Goal: Information Seeking & Learning: Understand process/instructions

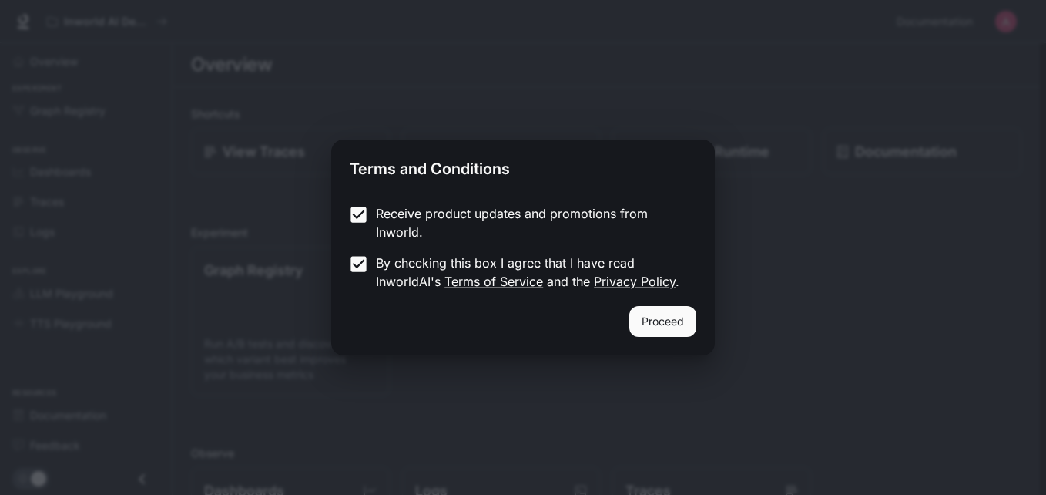
click at [636, 324] on button "Proceed" at bounding box center [663, 321] width 67 height 31
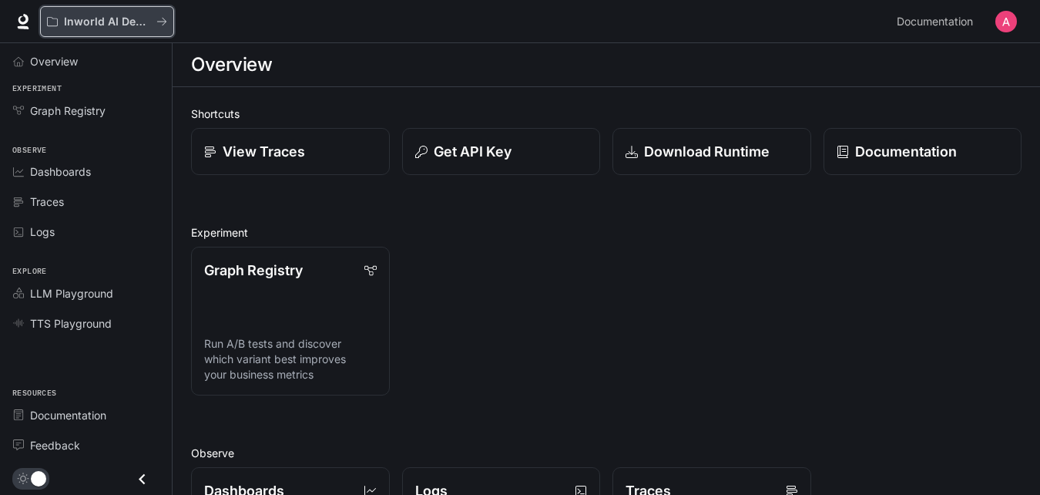
click at [114, 23] on p "Inworld AI Demos" at bounding box center [107, 21] width 86 height 13
click at [961, 26] on span "Documentation" at bounding box center [935, 21] width 76 height 19
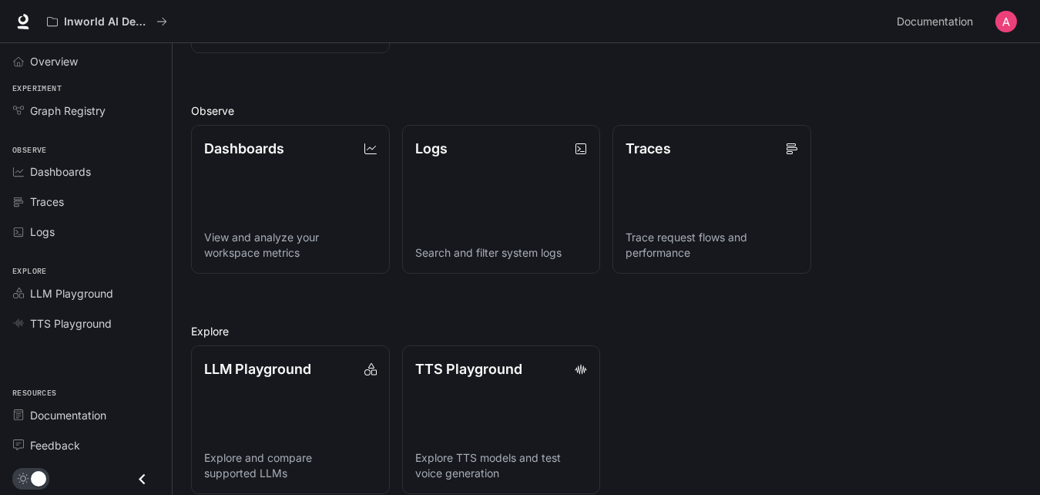
scroll to position [360, 0]
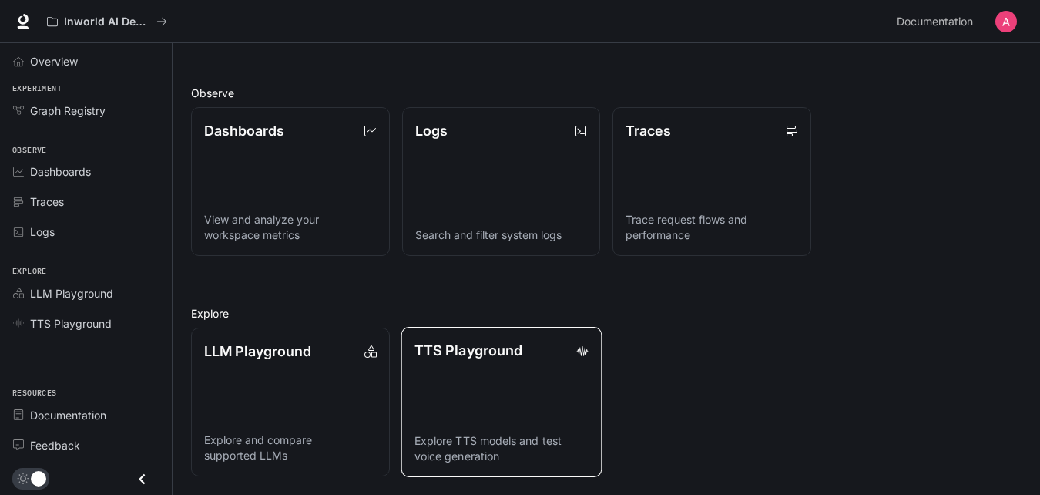
click at [507, 435] on p "Explore TTS models and test voice generation" at bounding box center [501, 448] width 174 height 31
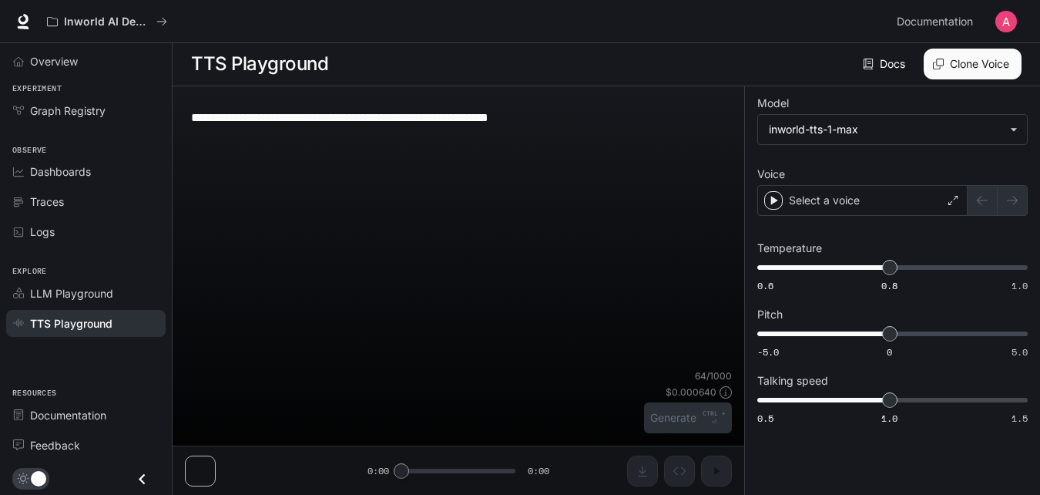
scroll to position [1, 0]
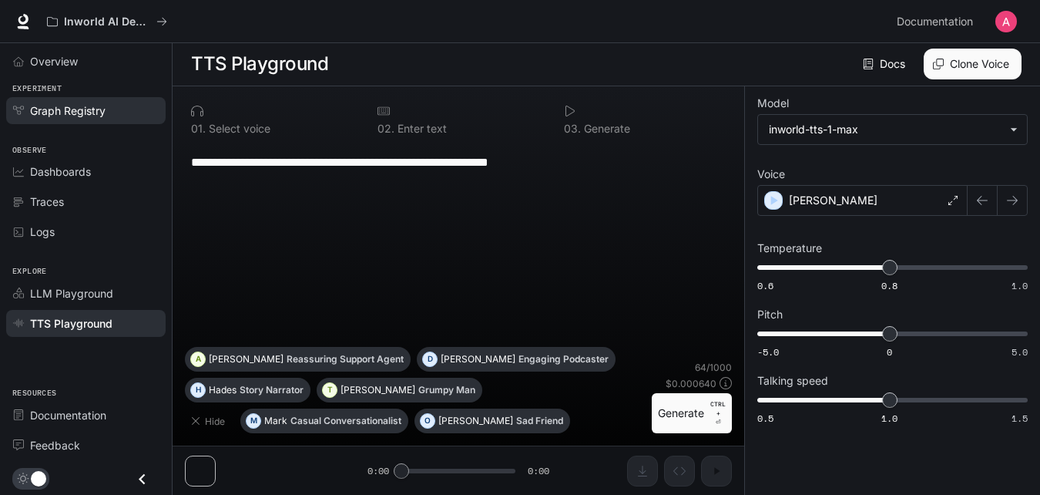
click at [72, 109] on span "Graph Registry" at bounding box center [68, 110] width 76 height 16
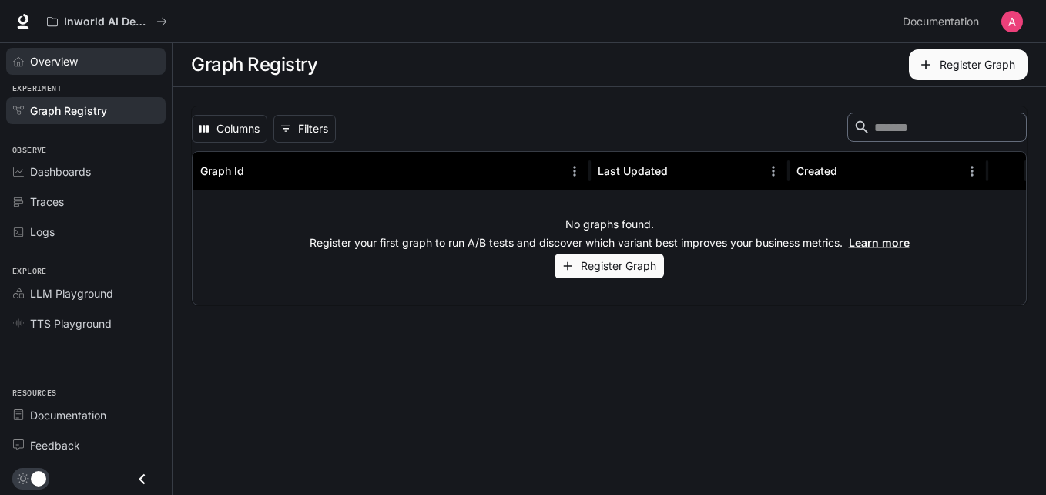
click at [63, 69] on link "Overview" at bounding box center [86, 61] width 160 height 27
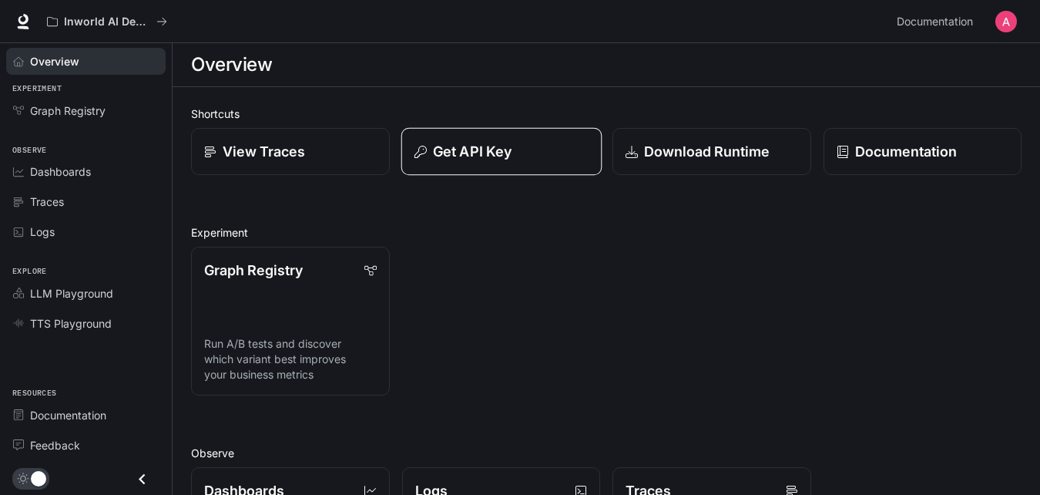
click at [479, 137] on button "Get API Key" at bounding box center [501, 152] width 200 height 48
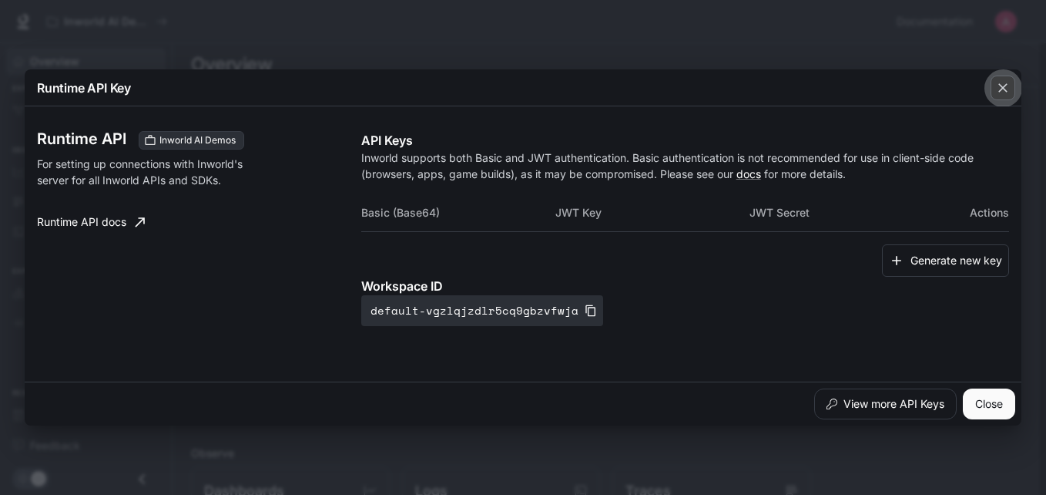
click at [994, 84] on div "button" at bounding box center [1003, 88] width 25 height 25
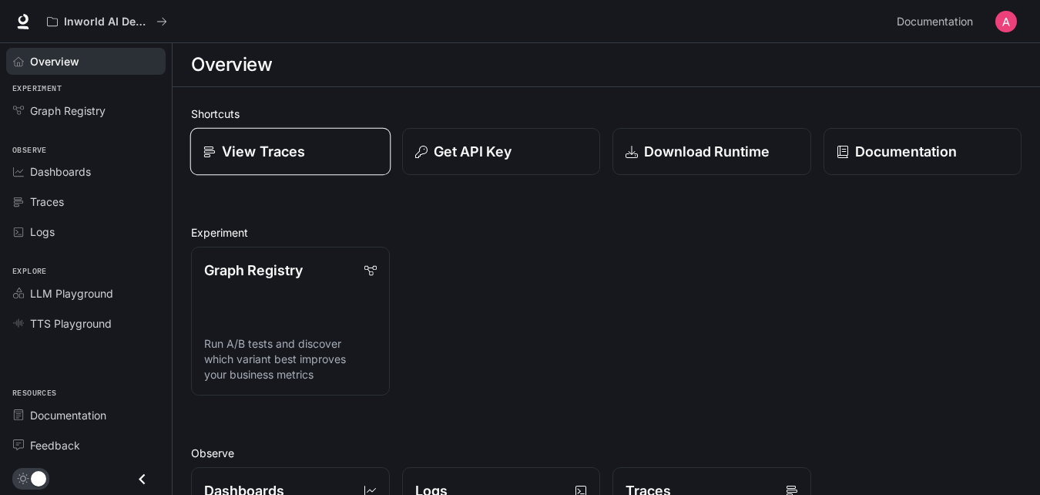
click at [314, 163] on link "View Traces" at bounding box center [290, 152] width 200 height 48
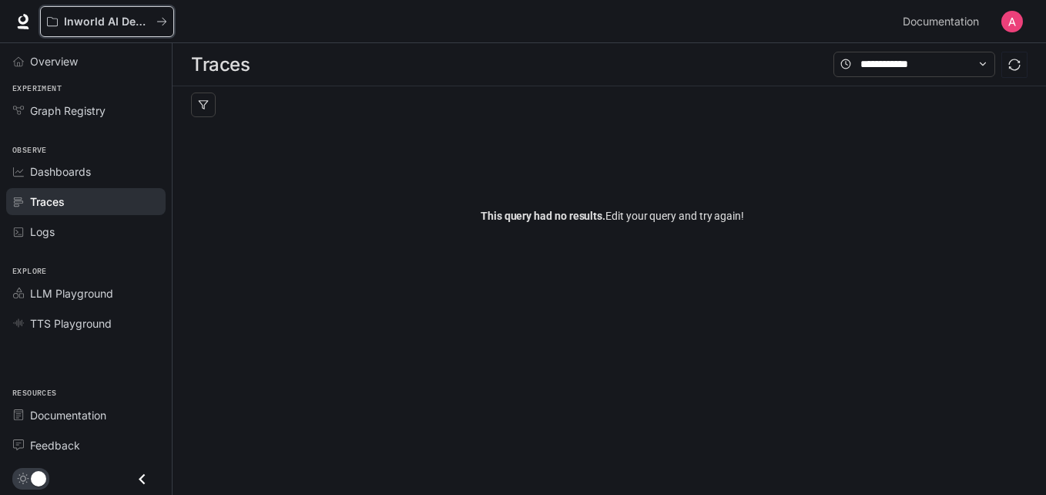
click at [109, 14] on button "Inworld AI Demos" at bounding box center [107, 21] width 134 height 31
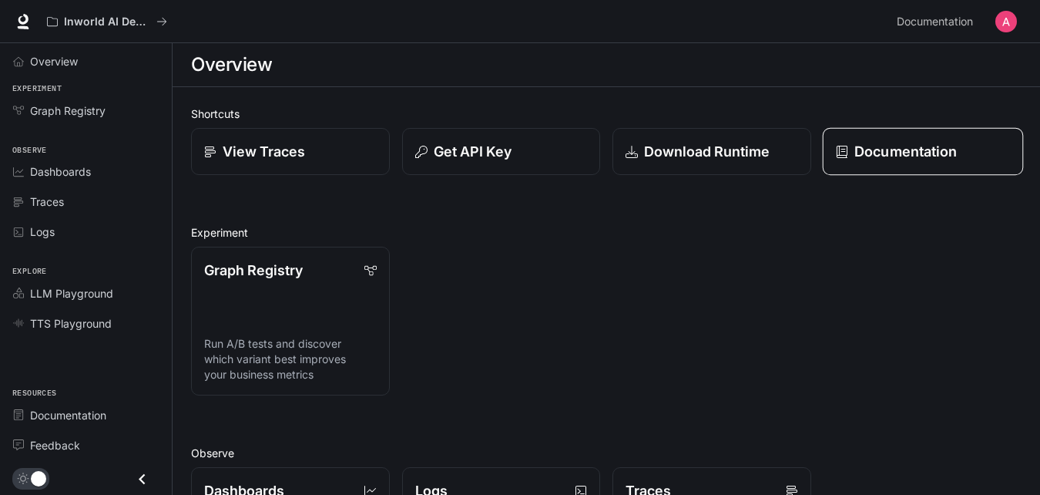
click at [925, 171] on link "Documentation" at bounding box center [922, 152] width 200 height 48
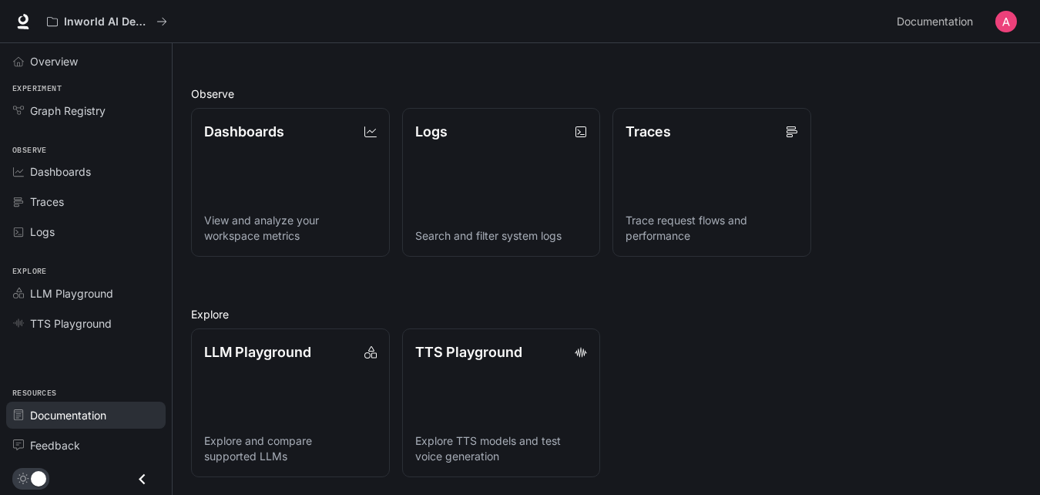
scroll to position [360, 0]
click at [99, 419] on span "Documentation" at bounding box center [68, 415] width 76 height 16
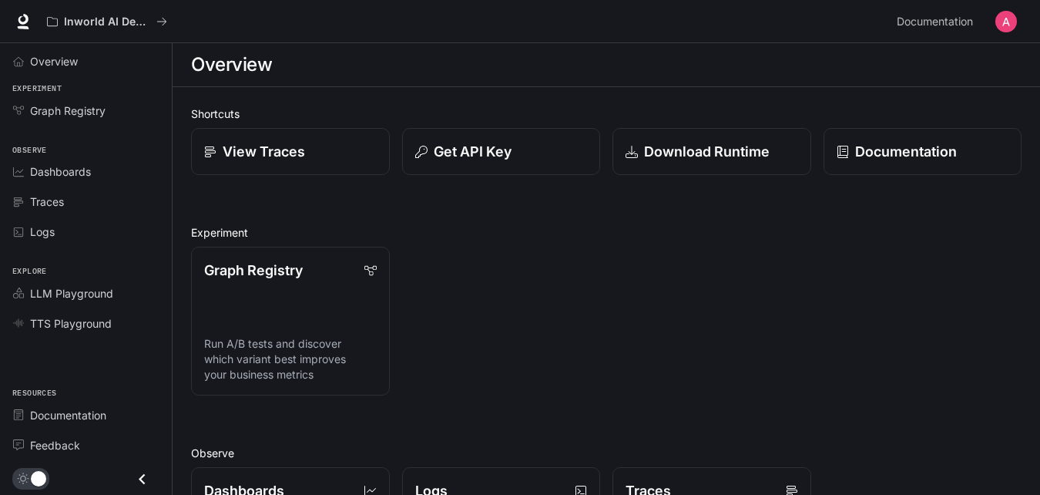
click at [1010, 15] on img "button" at bounding box center [1007, 22] width 22 height 22
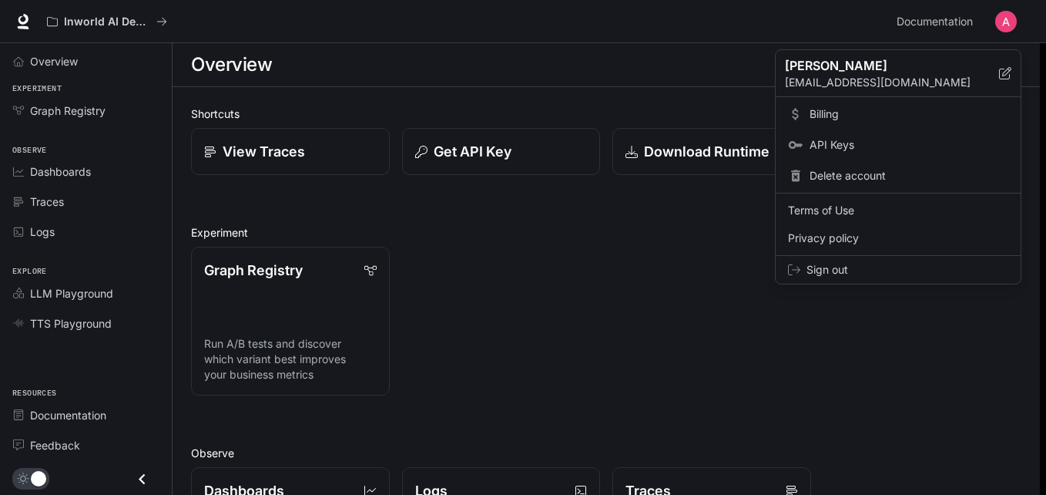
click at [852, 39] on div at bounding box center [523, 247] width 1046 height 495
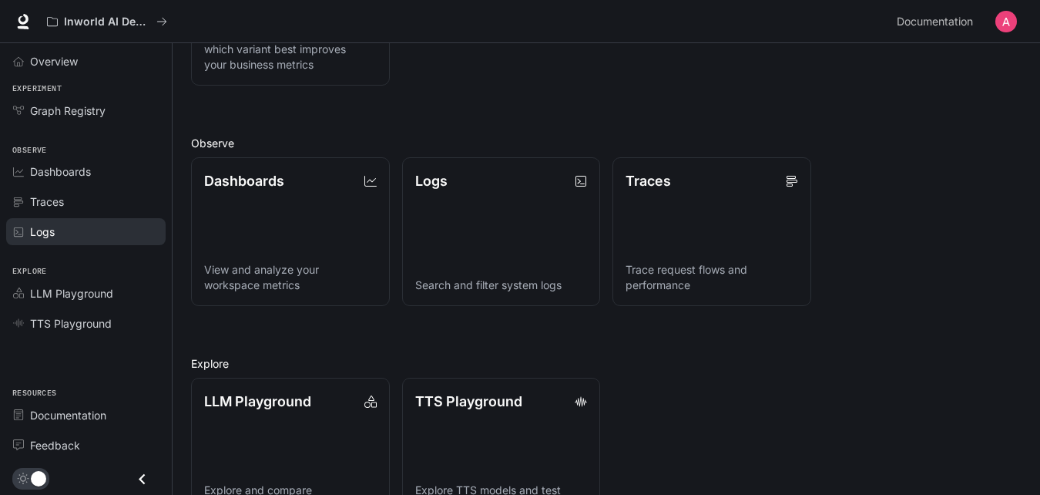
scroll to position [283, 0]
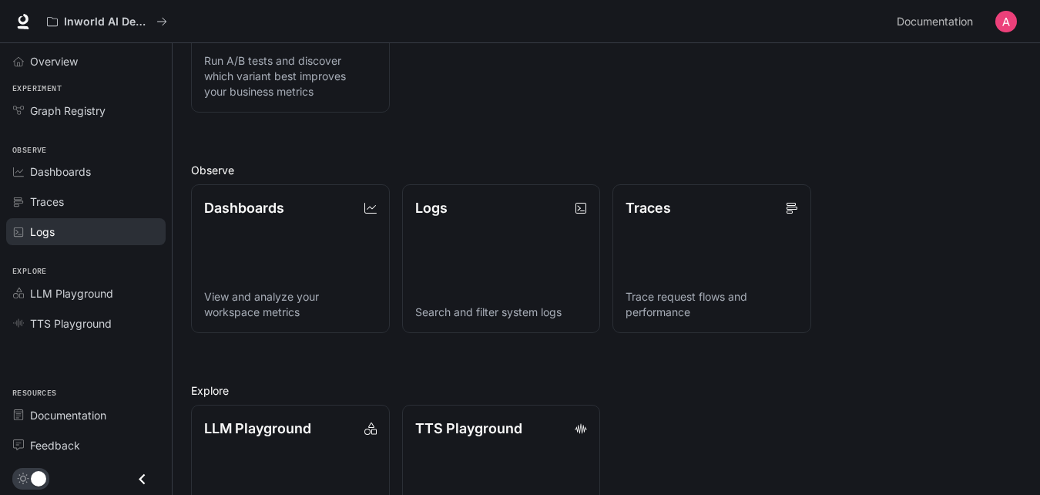
click at [79, 237] on div "Logs" at bounding box center [94, 231] width 129 height 16
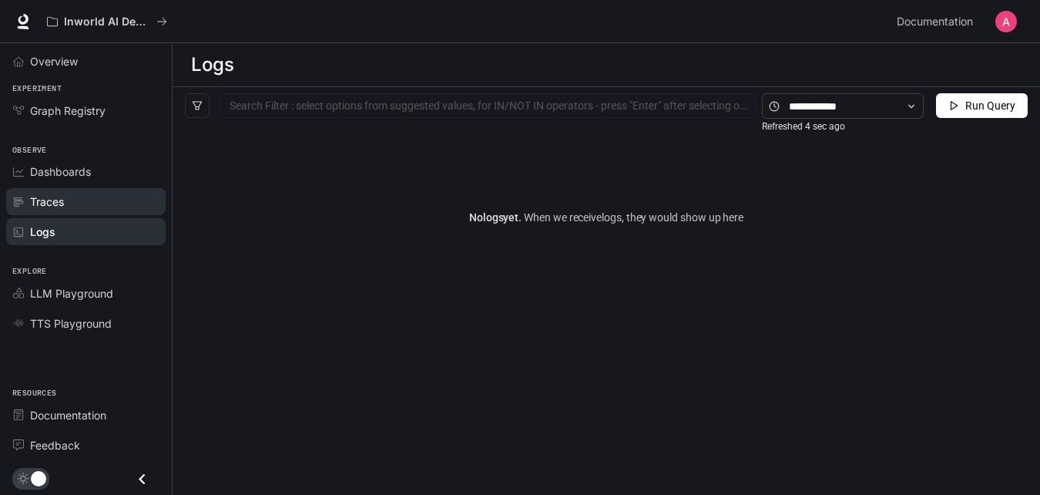
click at [89, 196] on div "Traces" at bounding box center [94, 201] width 129 height 16
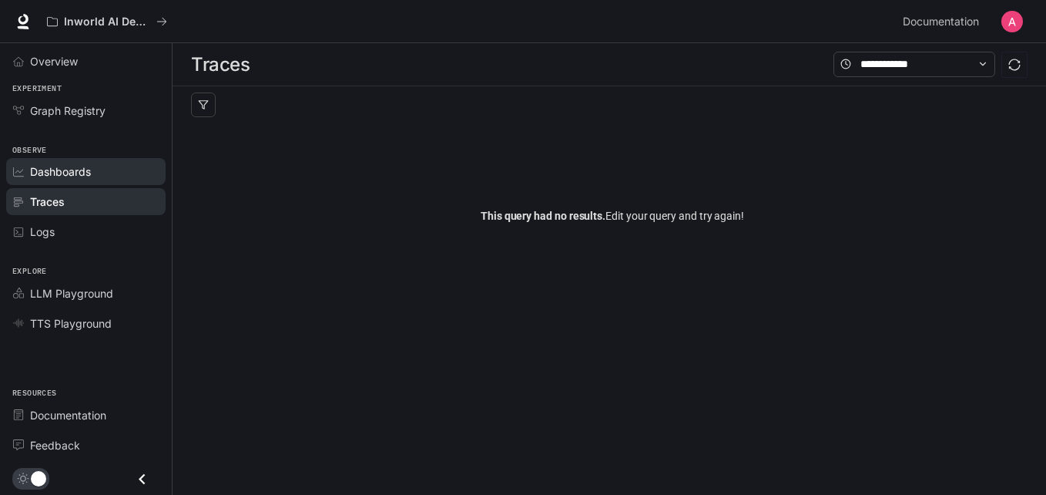
click at [87, 173] on span "Dashboards" at bounding box center [60, 171] width 61 height 16
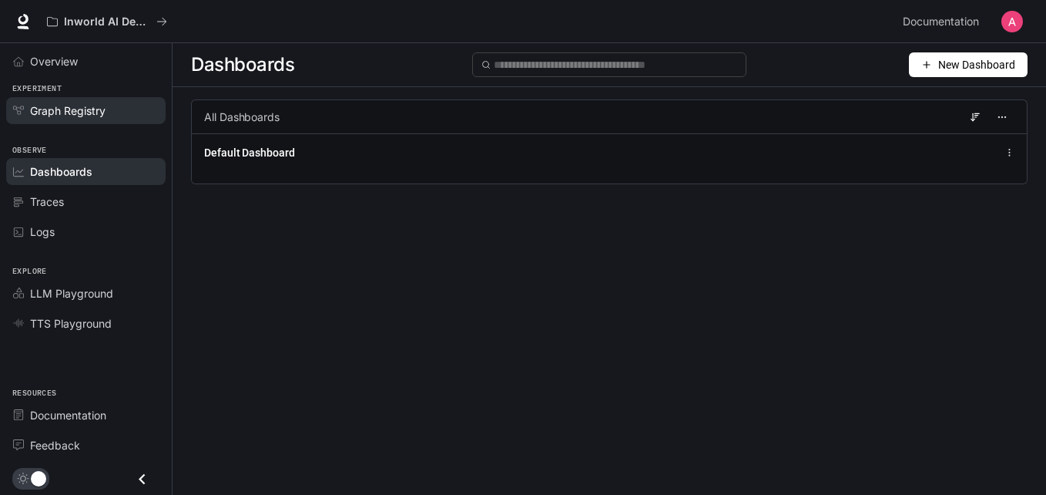
click at [85, 99] on link "Graph Registry" at bounding box center [86, 110] width 160 height 27
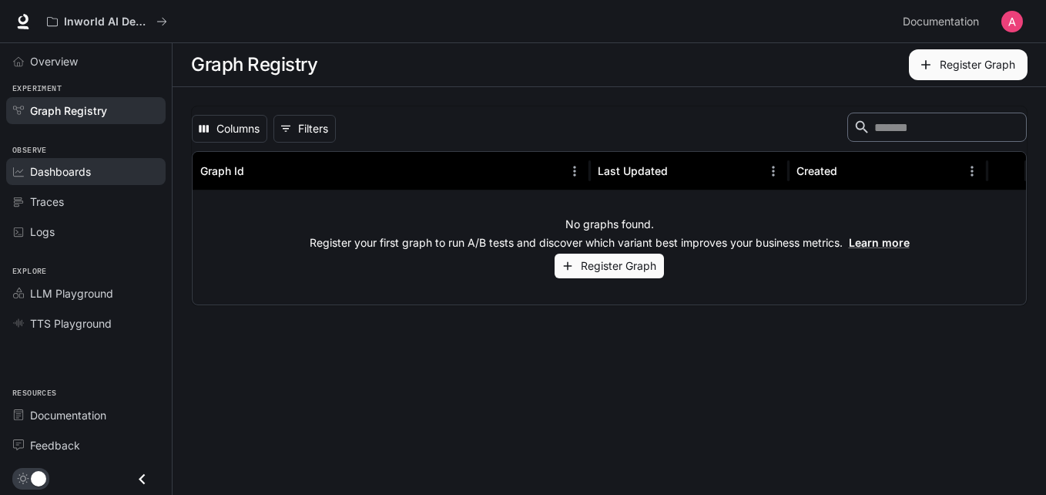
click at [72, 163] on span "Dashboards" at bounding box center [60, 171] width 61 height 16
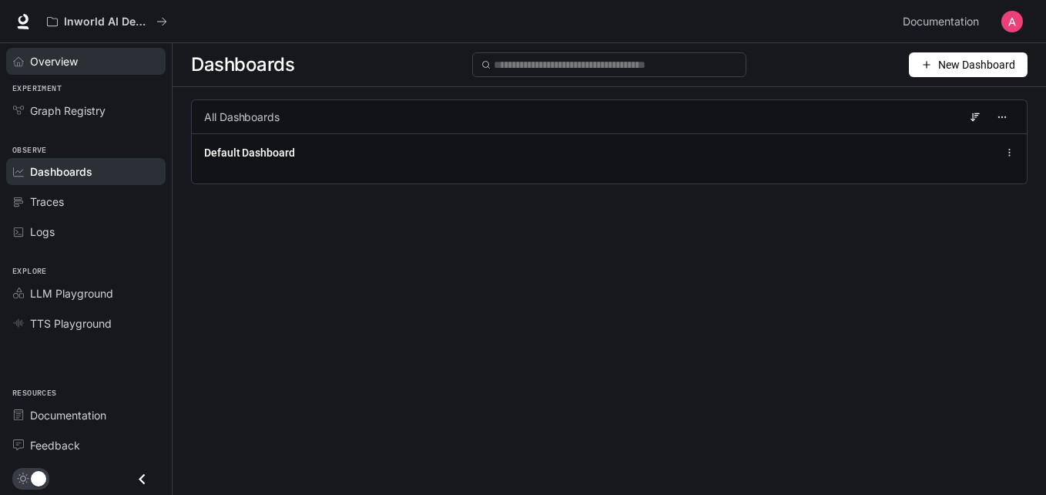
click at [73, 71] on link "Overview" at bounding box center [86, 61] width 160 height 27
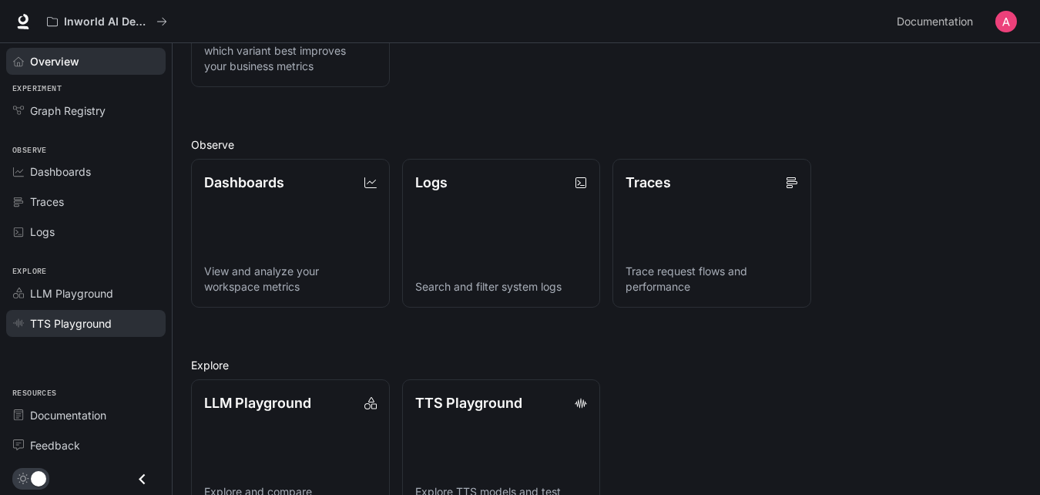
scroll to position [360, 0]
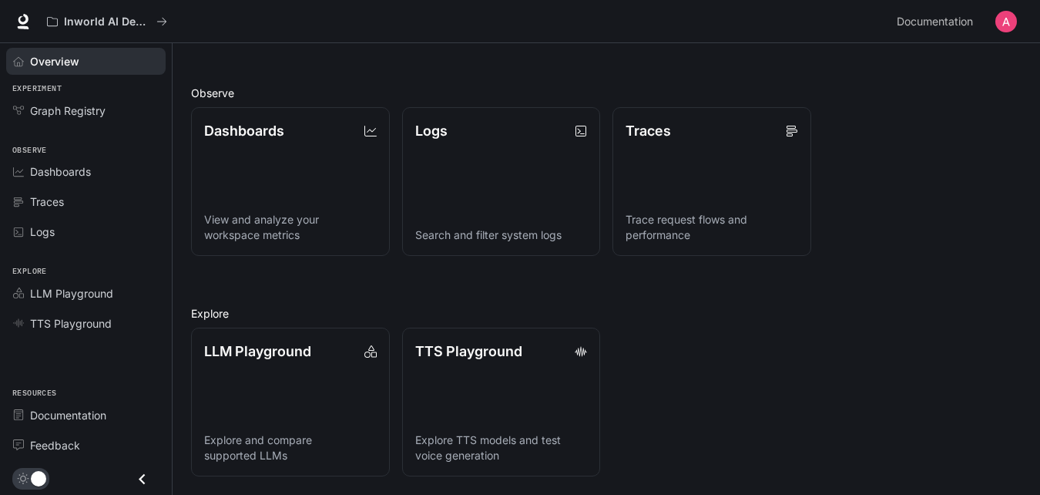
click at [143, 472] on icon "Close drawer" at bounding box center [142, 479] width 21 height 21
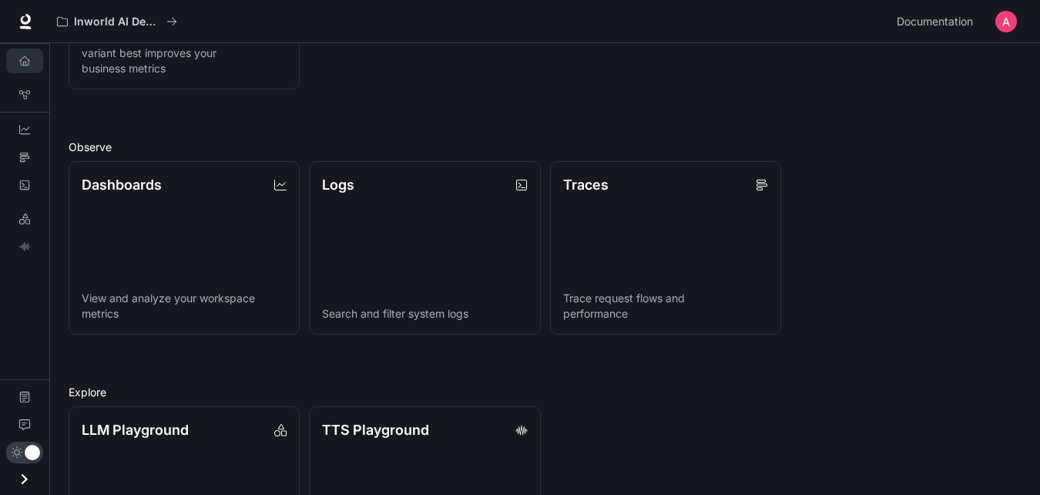
scroll to position [358, 0]
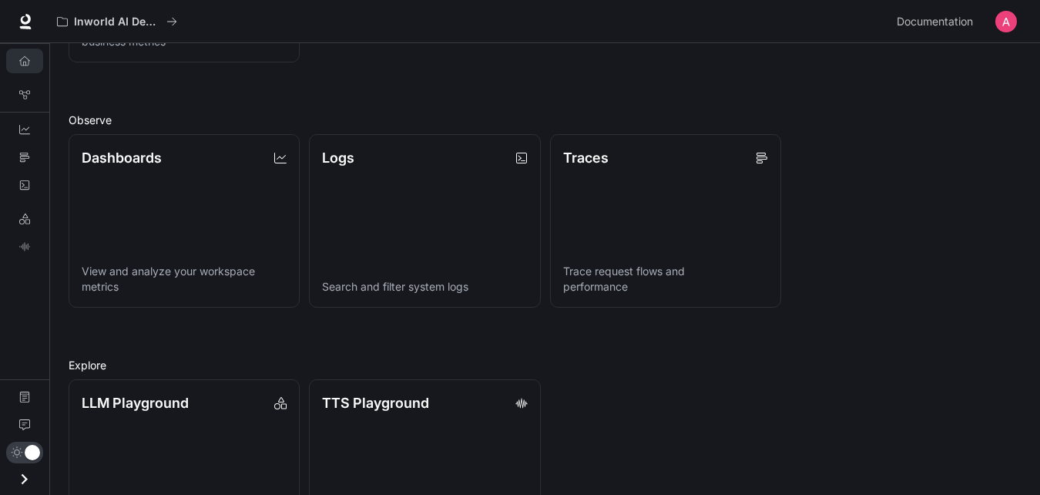
click at [34, 479] on icon "Open drawer" at bounding box center [24, 479] width 21 height 21
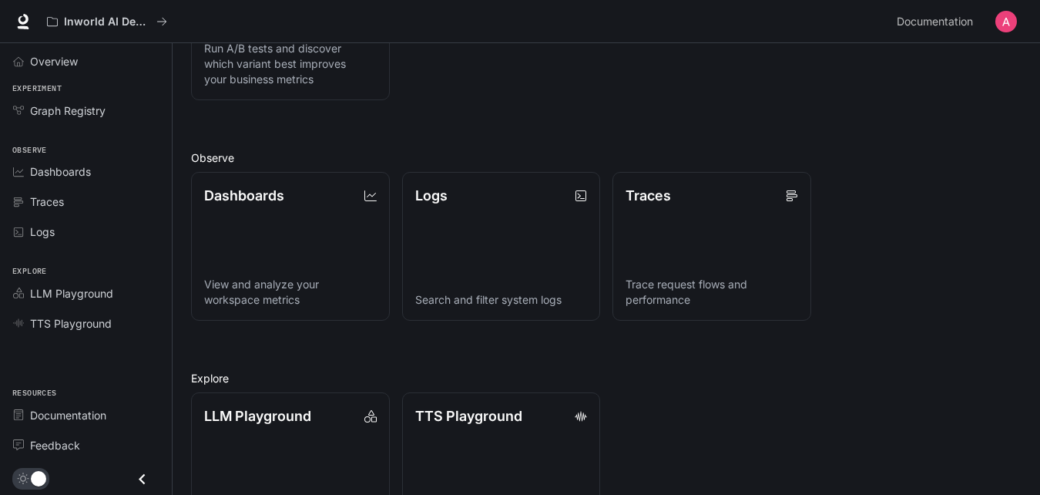
scroll to position [360, 0]
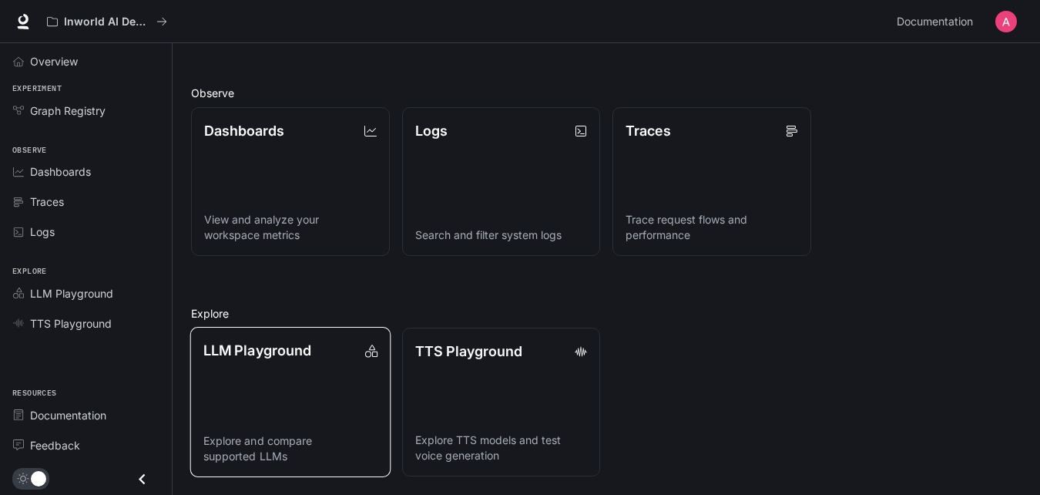
click at [291, 414] on link "LLM Playground Explore and compare supported LLMs" at bounding box center [290, 402] width 200 height 150
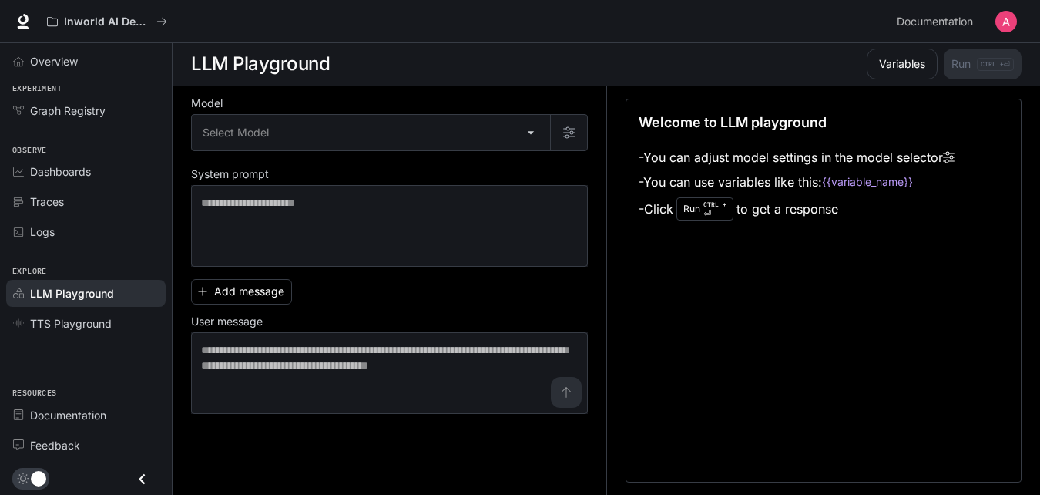
scroll to position [1, 0]
click at [130, 334] on link "TTS Playground" at bounding box center [86, 323] width 160 height 27
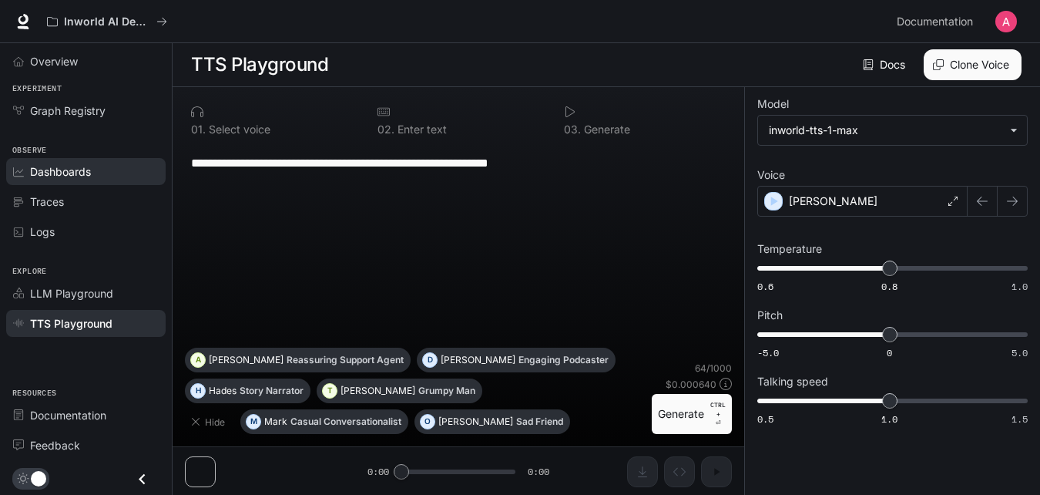
click at [69, 177] on span "Dashboards" at bounding box center [60, 171] width 61 height 16
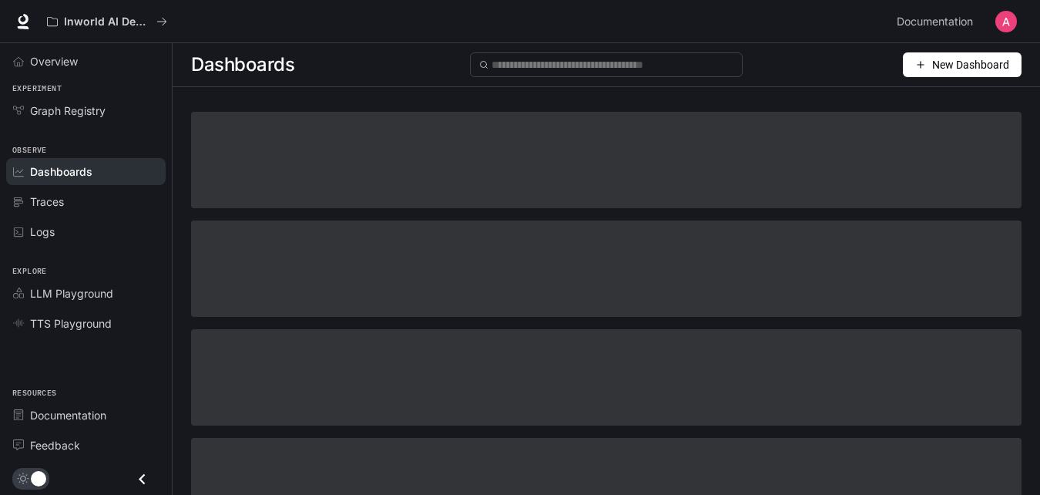
click at [949, 61] on span "New Dashboard" at bounding box center [970, 64] width 77 height 17
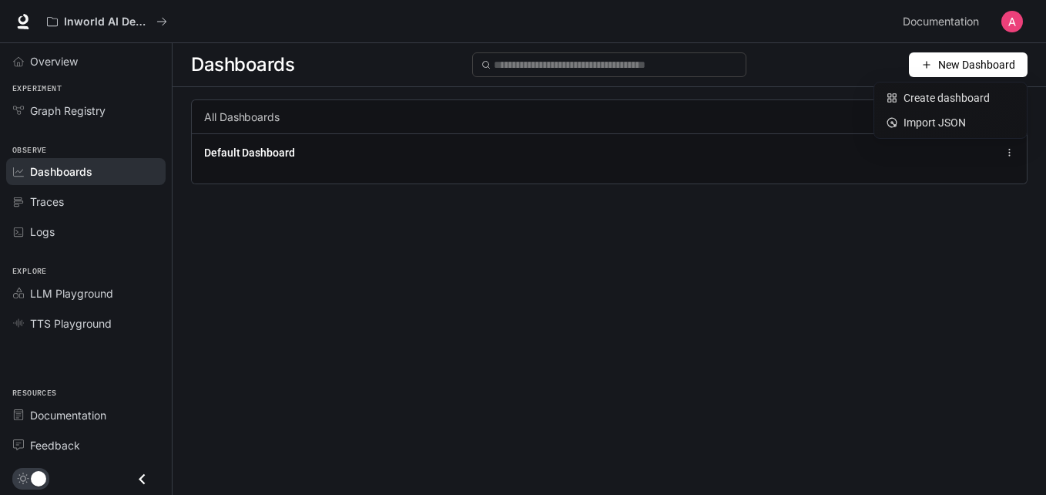
click at [693, 193] on div "All Dashboards Default Dashboard" at bounding box center [610, 153] width 874 height 108
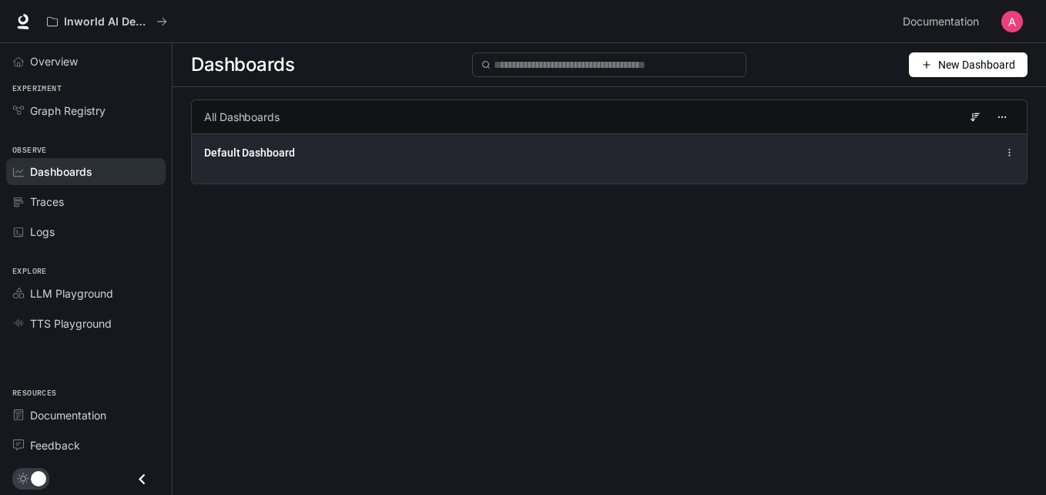
click at [696, 169] on div "Default Dashboard" at bounding box center [609, 158] width 835 height 50
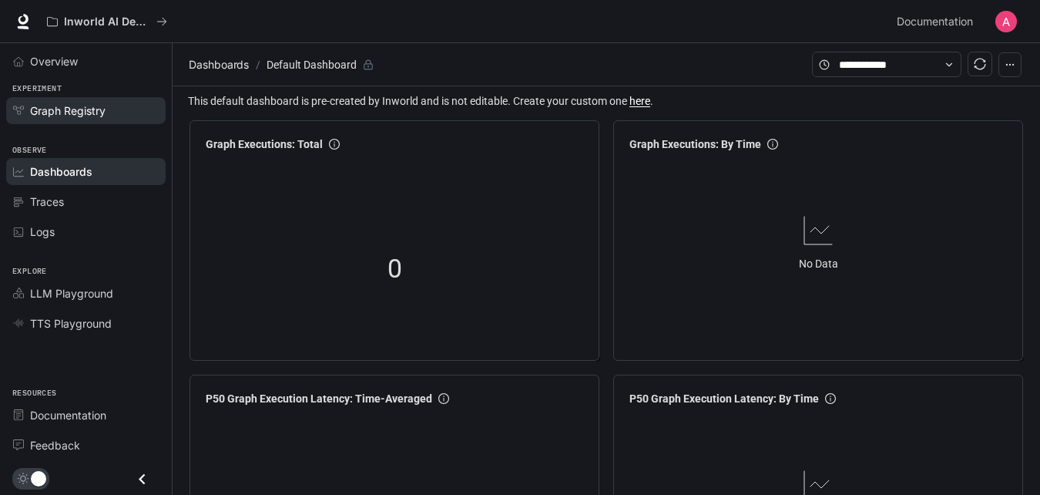
click at [39, 106] on span "Graph Registry" at bounding box center [68, 110] width 76 height 16
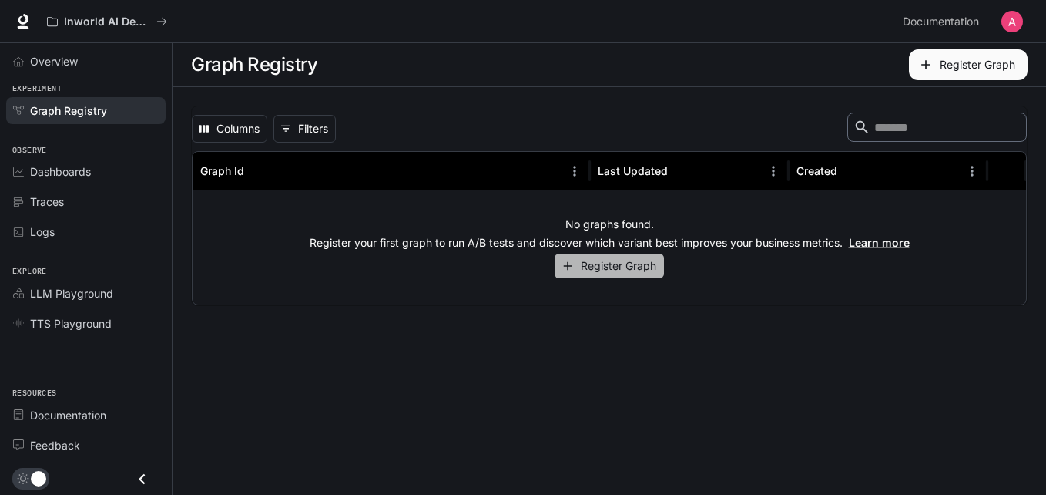
click at [590, 260] on button "Register Graph" at bounding box center [609, 266] width 109 height 25
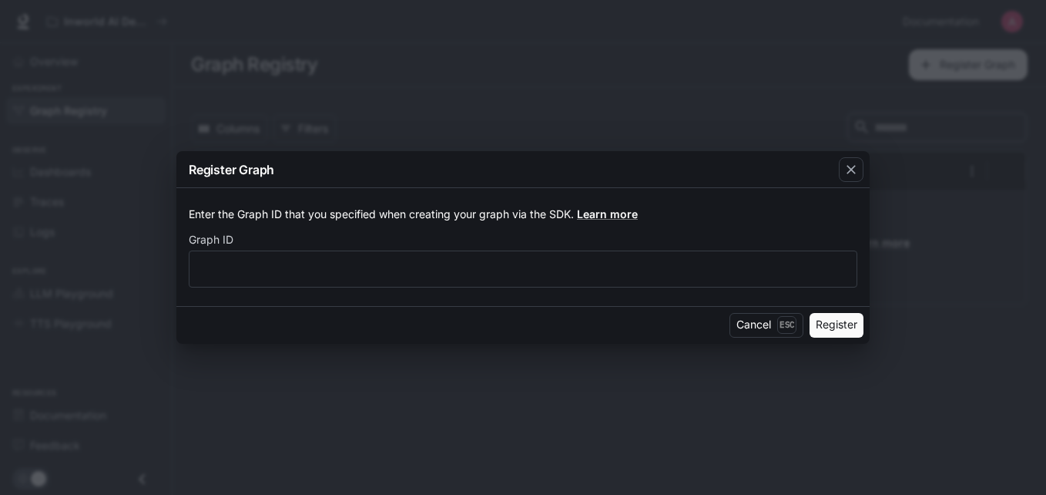
click at [878, 170] on div "Register Graph Enter the Graph ID that you specified when creating your graph v…" at bounding box center [523, 247] width 1046 height 495
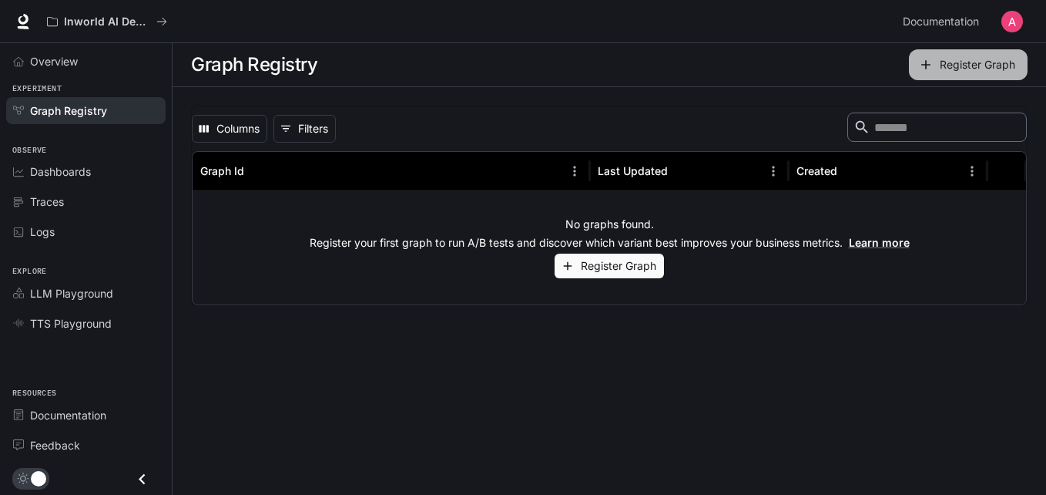
click at [969, 64] on button "Register Graph" at bounding box center [968, 64] width 119 height 31
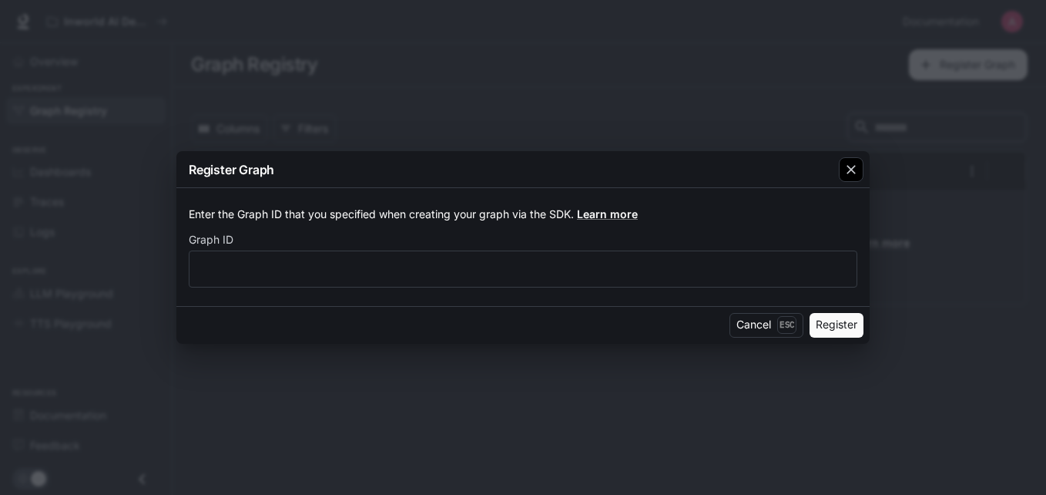
click at [845, 180] on div "button" at bounding box center [851, 169] width 25 height 25
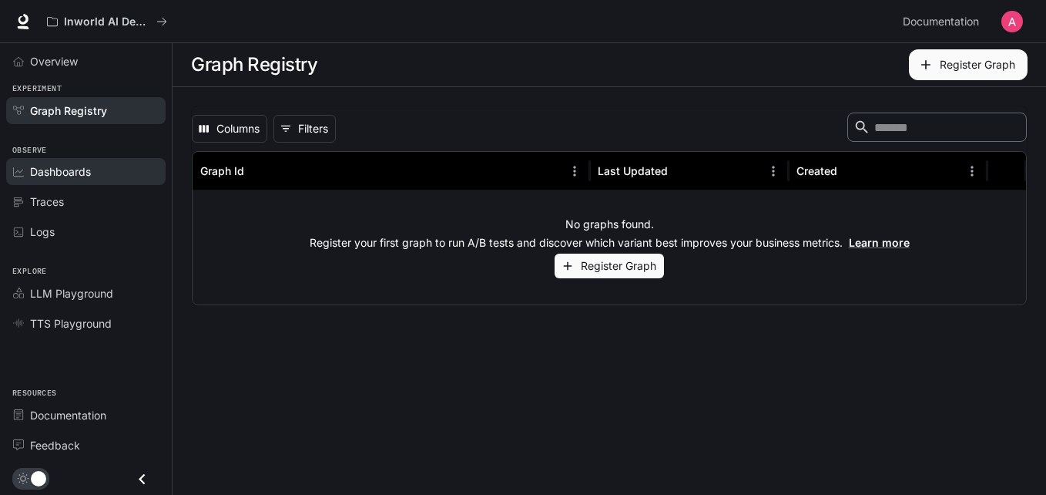
click at [18, 179] on link "Dashboards" at bounding box center [86, 171] width 160 height 27
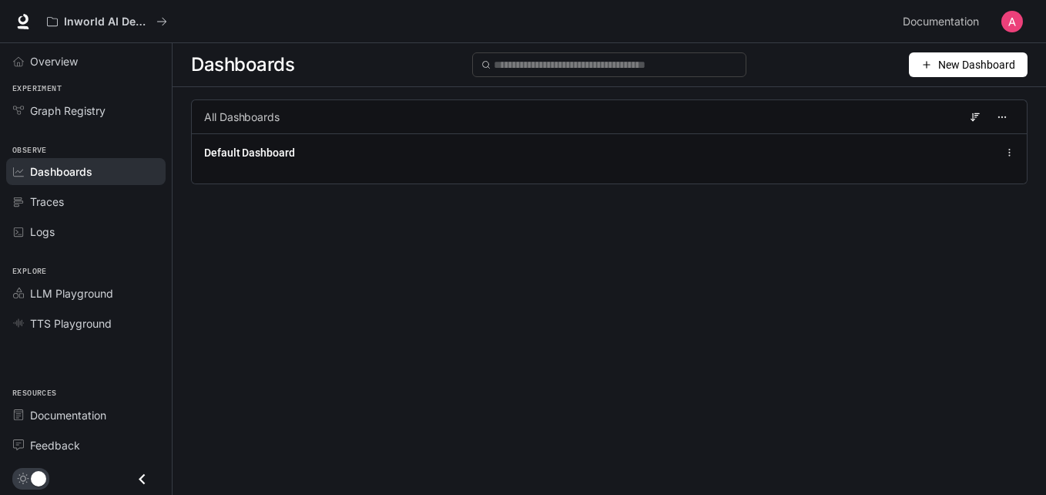
click at [932, 64] on icon "button" at bounding box center [927, 64] width 11 height 11
click at [929, 96] on div "Create dashboard" at bounding box center [951, 97] width 128 height 17
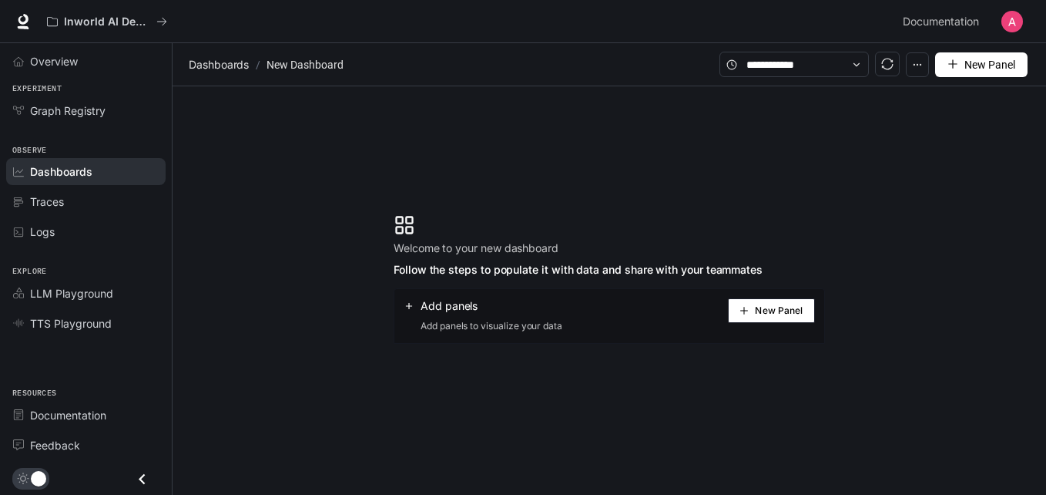
click at [956, 62] on icon "plus" at bounding box center [953, 64] width 11 height 11
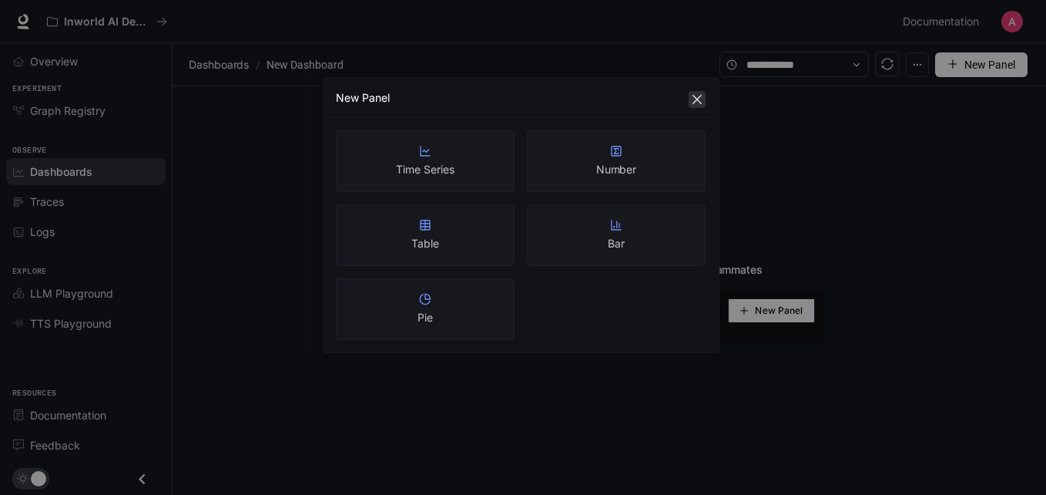
click at [704, 92] on button "Close" at bounding box center [697, 99] width 17 height 17
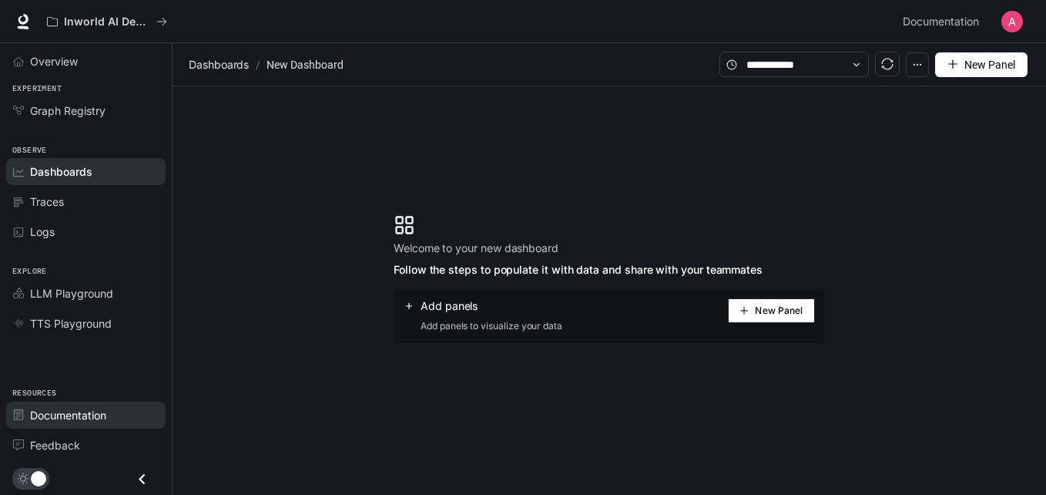
click at [71, 428] on link "Documentation" at bounding box center [86, 414] width 160 height 27
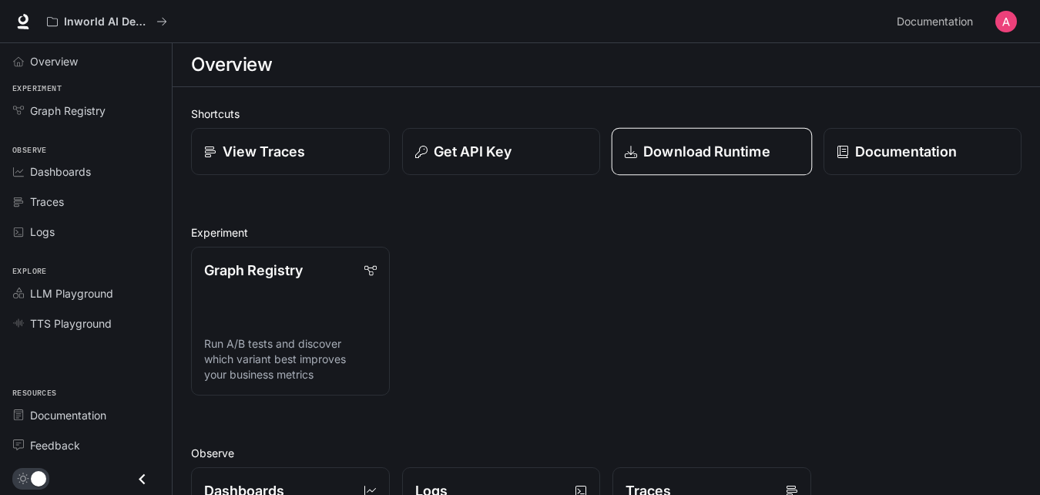
click at [684, 147] on p "Download Runtime" at bounding box center [706, 151] width 127 height 21
